Goal: Task Accomplishment & Management: Manage account settings

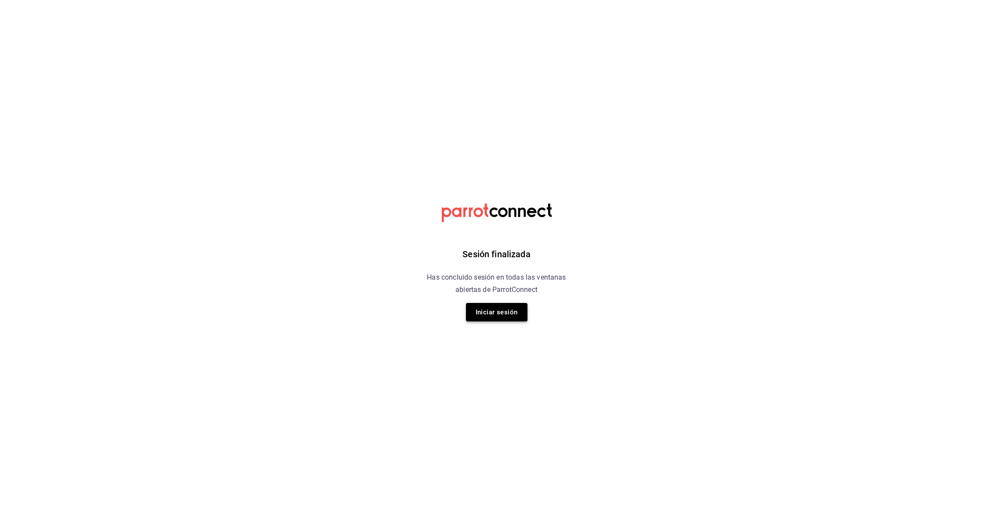
click at [504, 313] on button "Iniciar sesión" at bounding box center [497, 312] width 62 height 18
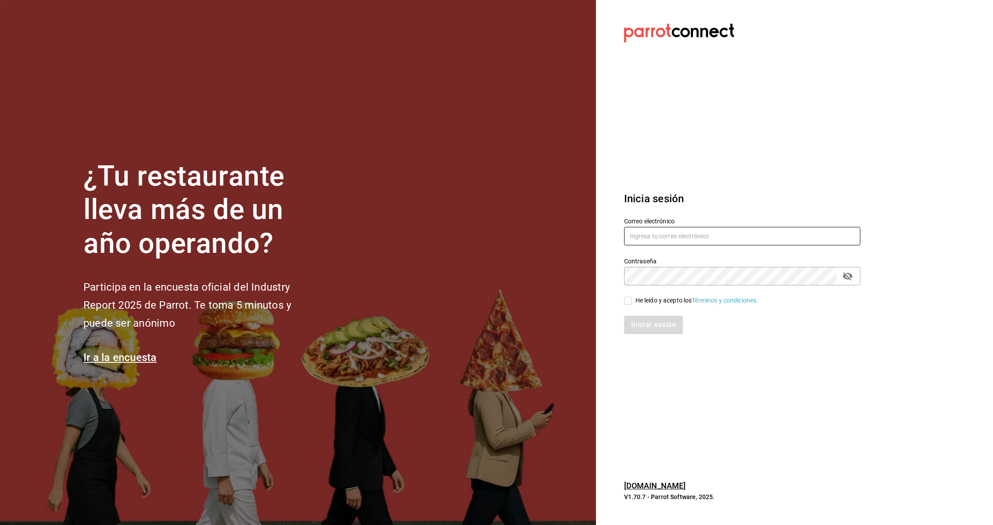
click at [668, 236] on input "text" at bounding box center [742, 236] width 236 height 18
type input "aurbano@debocaenboca.net"
click at [632, 303] on input "He leído y acepto los Términos y condiciones." at bounding box center [628, 301] width 8 height 8
checkbox input "true"
click at [644, 323] on button "Iniciar sesión" at bounding box center [654, 324] width 60 height 18
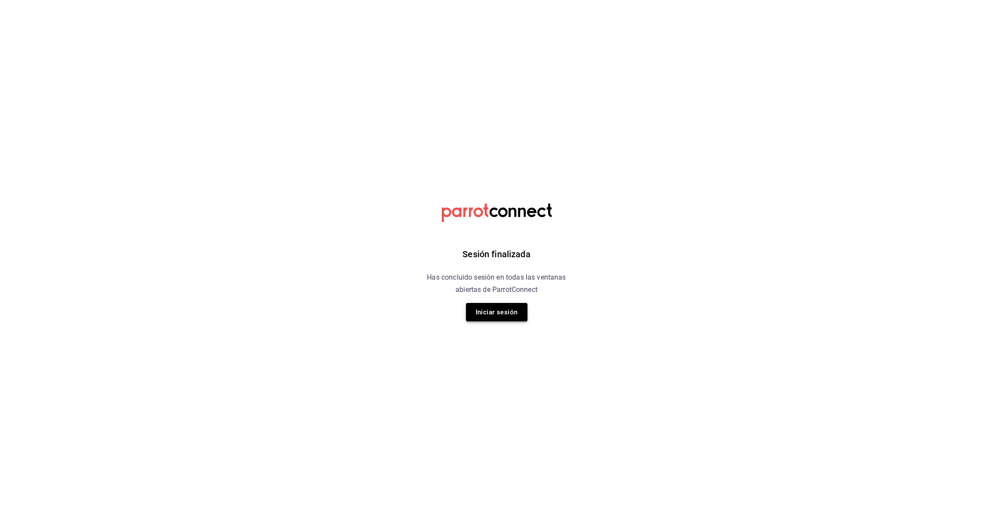
click at [507, 312] on button "Iniciar sesión" at bounding box center [497, 312] width 62 height 18
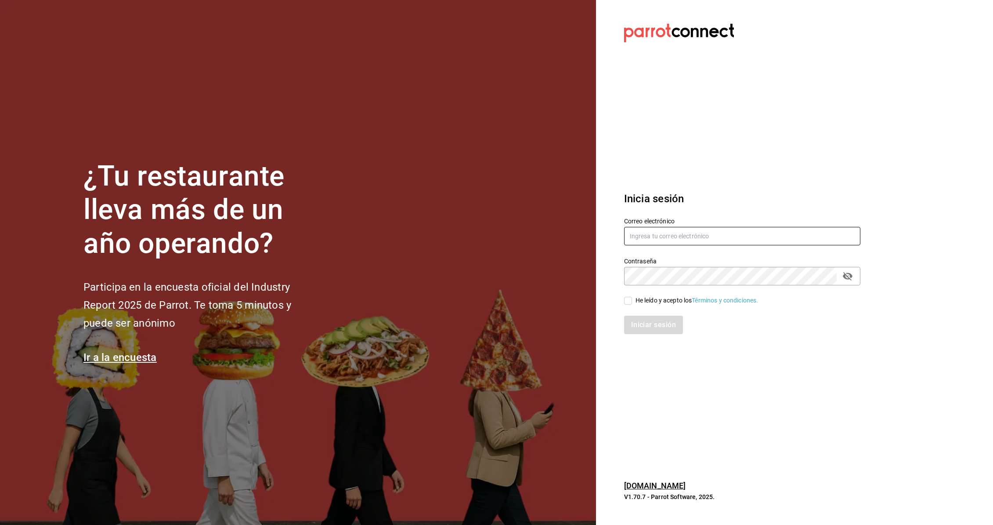
click at [655, 230] on input "text" at bounding box center [742, 236] width 236 height 18
type input "[EMAIL_ADDRESS][DOMAIN_NAME]"
click at [628, 302] on input "He leído y acepto los Términos y condiciones." at bounding box center [628, 301] width 8 height 8
checkbox input "true"
click at [640, 325] on button "Iniciar sesión" at bounding box center [654, 324] width 60 height 18
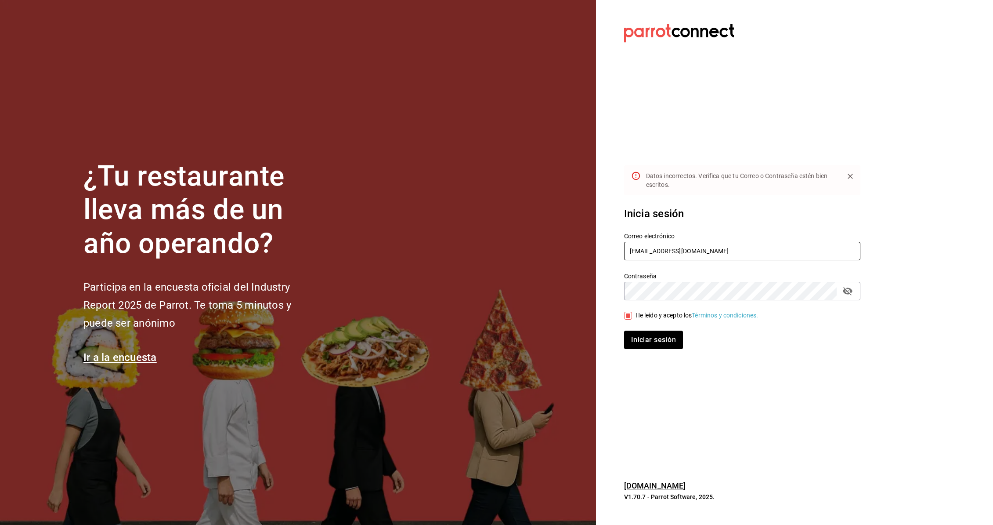
click at [690, 252] on input "aurbano@hotmail.com" at bounding box center [742, 251] width 236 height 18
drag, startPoint x: 698, startPoint y: 251, endPoint x: 659, endPoint y: 253, distance: 38.7
click at [659, 253] on input "aurbano@hotmail.com" at bounding box center [742, 251] width 236 height 18
type input "aurbano@debocaenboca.net"
click at [645, 345] on button "Iniciar sesión" at bounding box center [654, 339] width 60 height 18
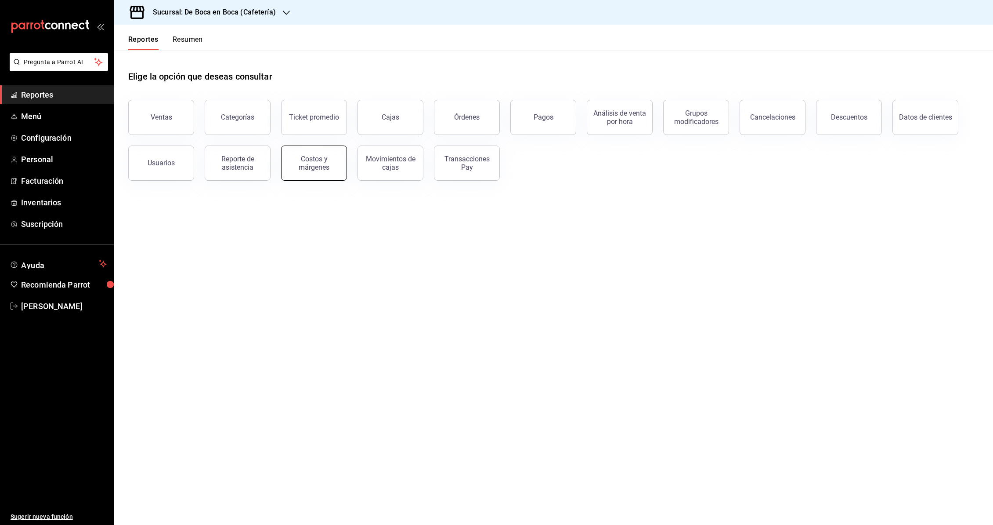
click at [305, 161] on div "Costos y márgenes" at bounding box center [314, 163] width 54 height 17
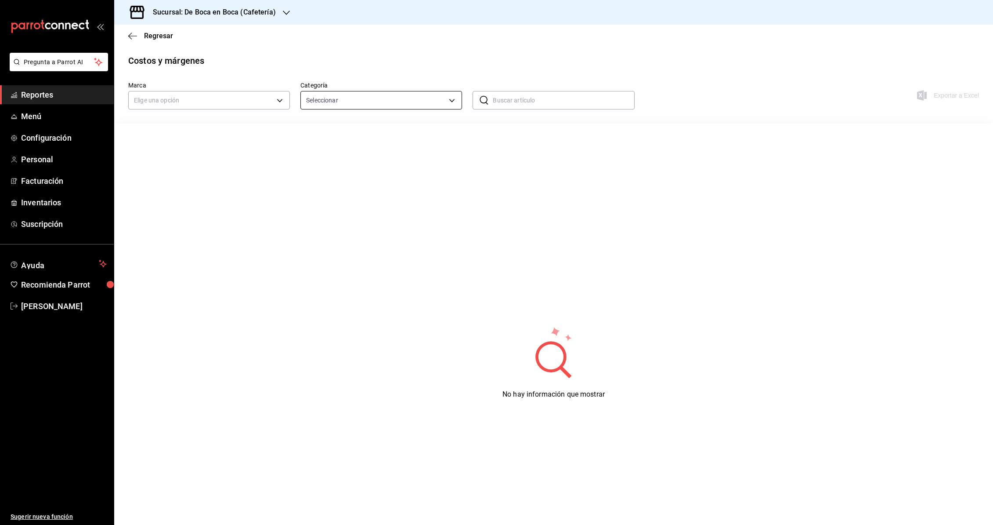
click at [428, 101] on body "Pregunta a Parrot AI Reportes Menú Configuración Personal Facturación Inventari…" at bounding box center [496, 262] width 993 height 525
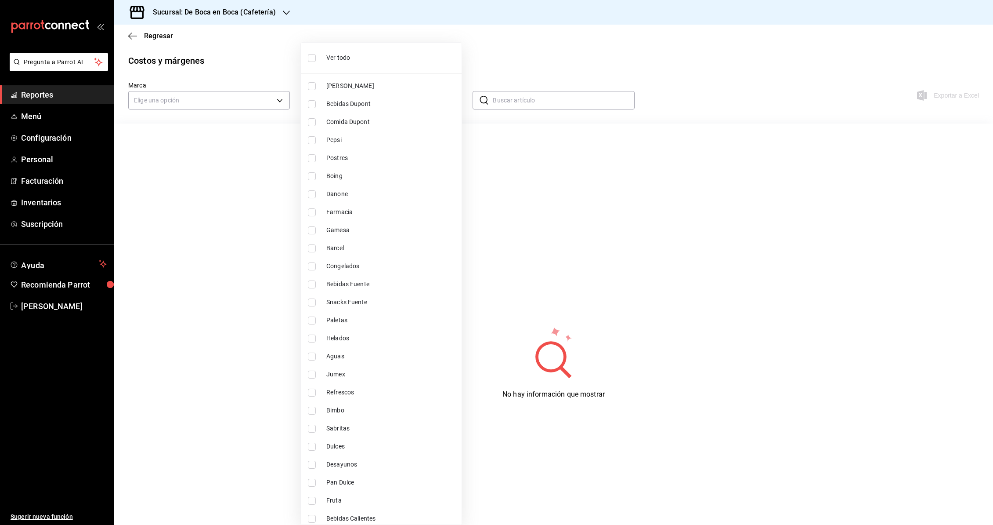
click at [250, 102] on div at bounding box center [496, 262] width 993 height 525
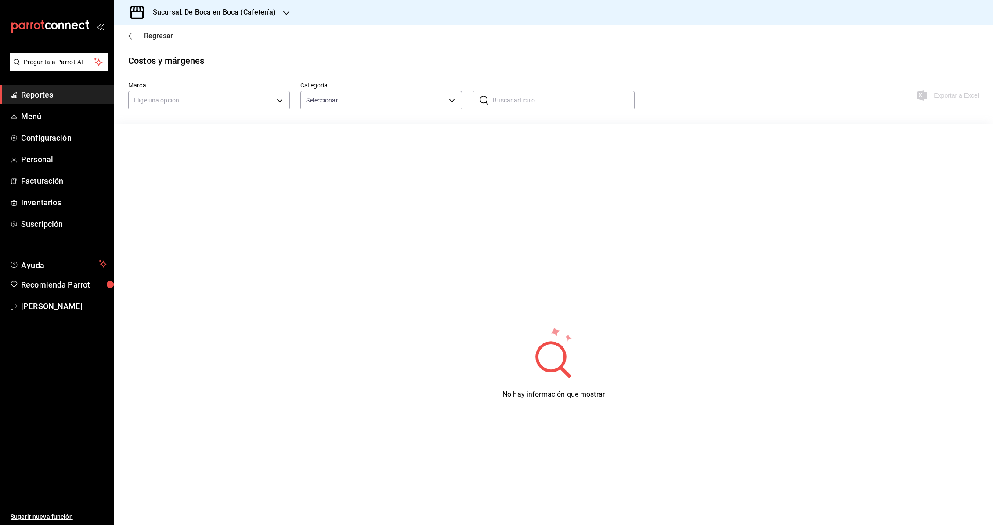
click at [128, 37] on icon "button" at bounding box center [132, 36] width 9 height 8
